Goal: Task Accomplishment & Management: Manage account settings

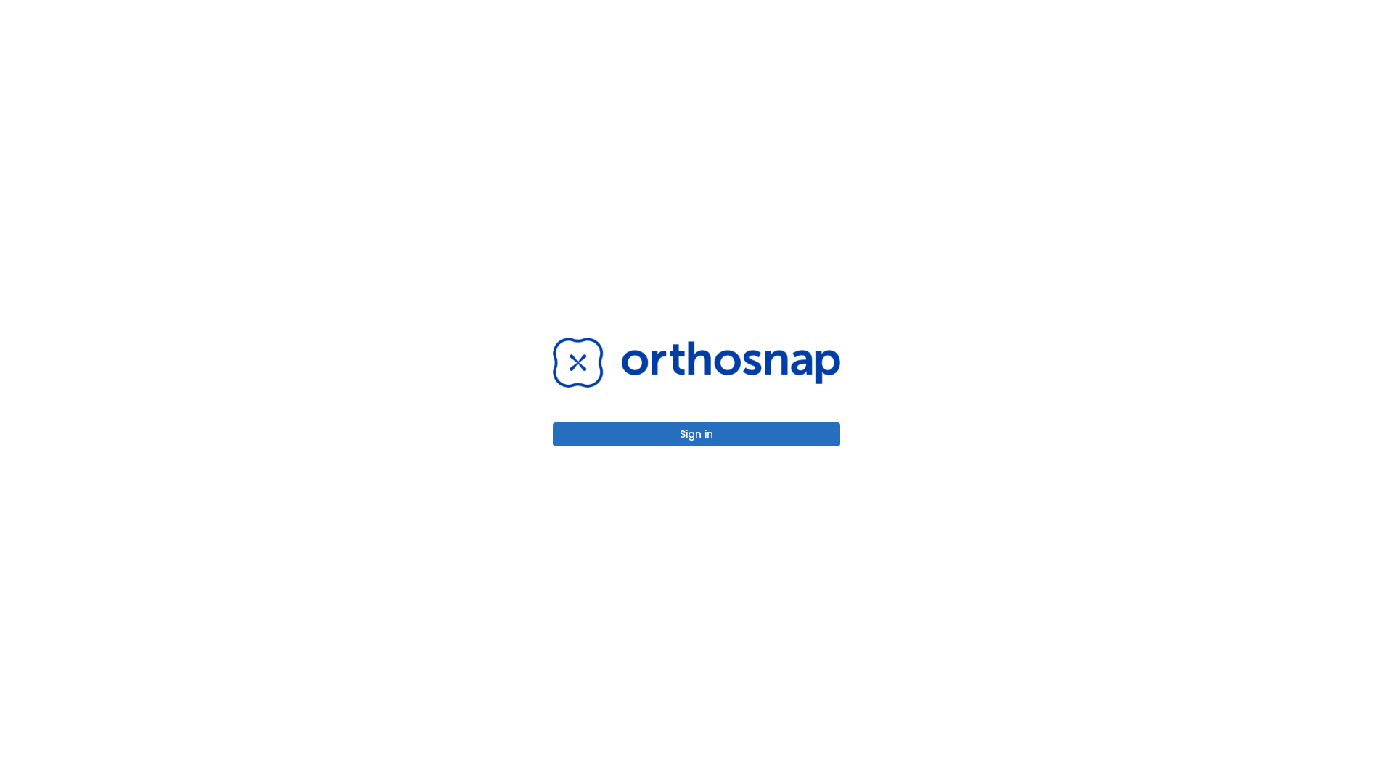
click at [697, 434] on button "Sign in" at bounding box center [696, 434] width 287 height 24
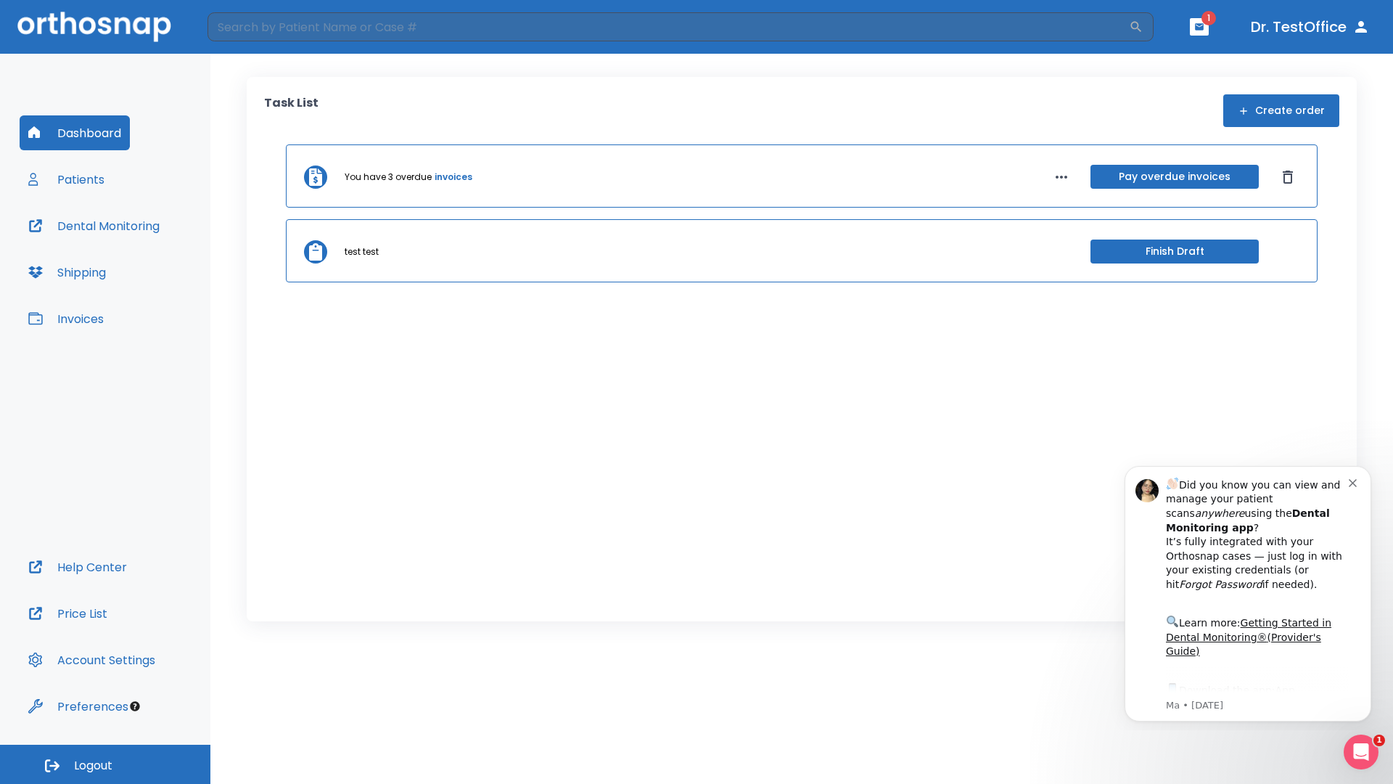
click at [105, 764] on span "Logout" at bounding box center [93, 766] width 38 height 16
